Goal: Information Seeking & Learning: Understand process/instructions

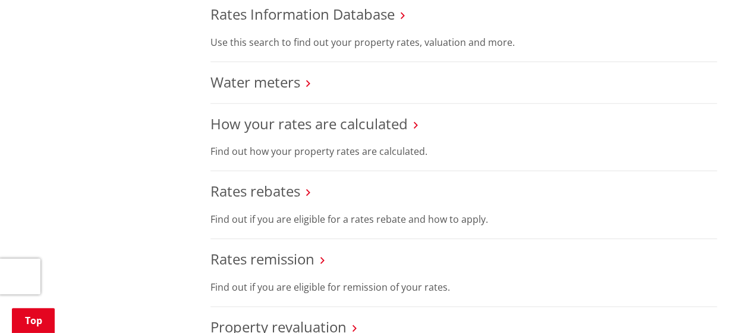
scroll to position [546, 0]
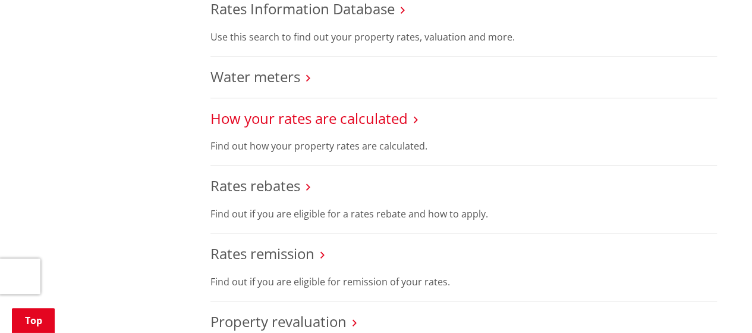
click at [308, 121] on link "How your rates are calculated" at bounding box center [309, 118] width 197 height 20
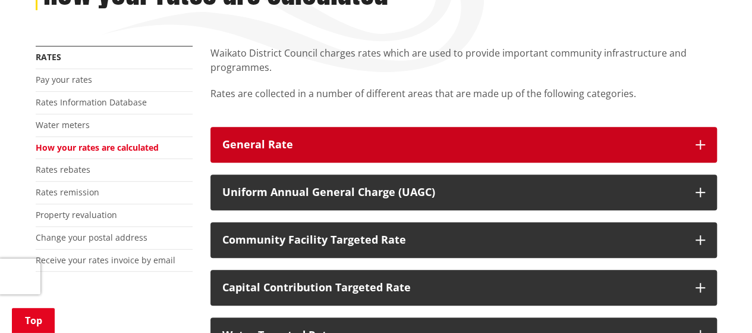
scroll to position [194, 0]
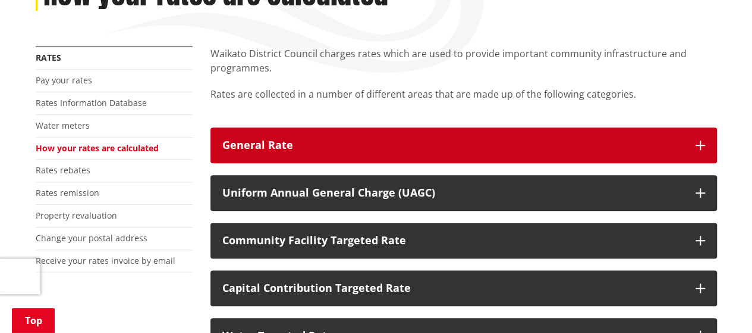
click at [290, 151] on div "General Rate" at bounding box center [453, 145] width 462 height 12
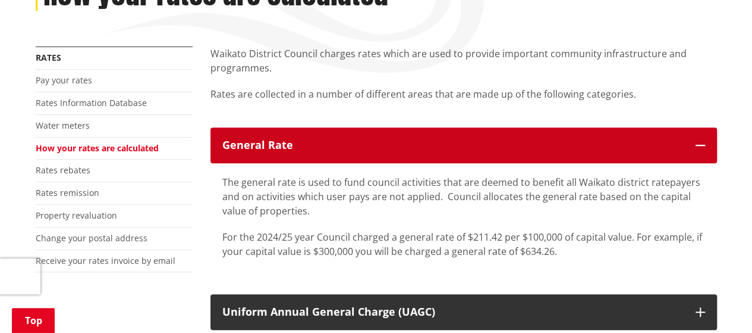
click at [290, 151] on div "General Rate" at bounding box center [453, 145] width 462 height 12
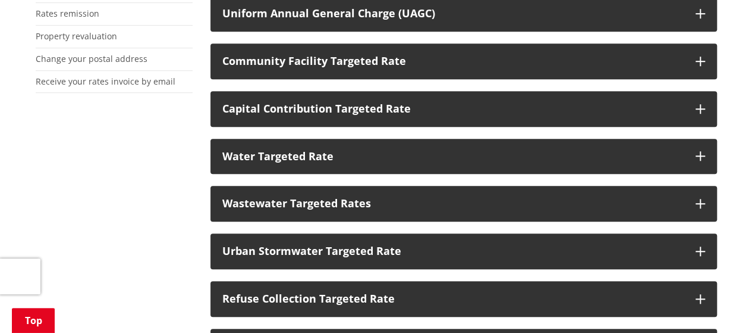
scroll to position [374, 0]
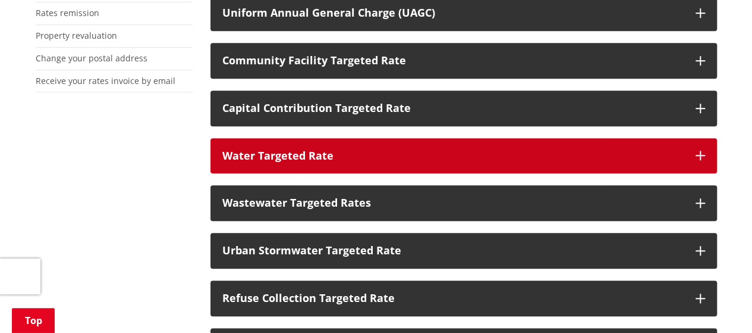
click at [290, 151] on div "Water Targeted Rate" at bounding box center [453, 156] width 462 height 12
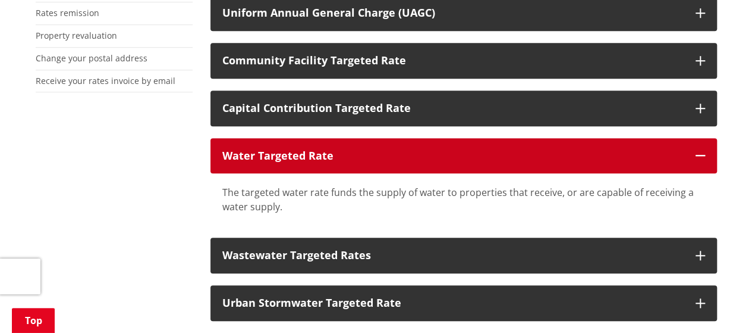
click at [290, 151] on div "Water Targeted Rate" at bounding box center [453, 156] width 462 height 12
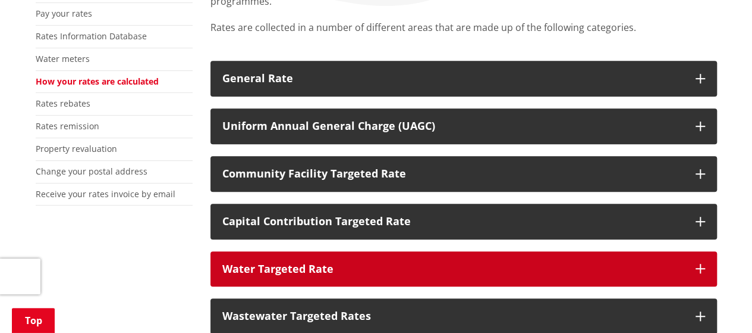
scroll to position [261, 0]
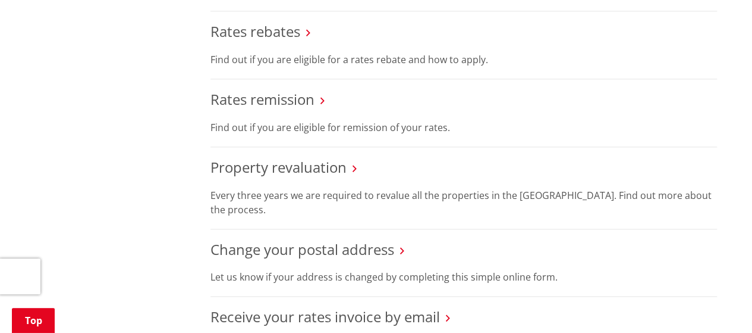
scroll to position [701, 0]
